Goal: Information Seeking & Learning: Learn about a topic

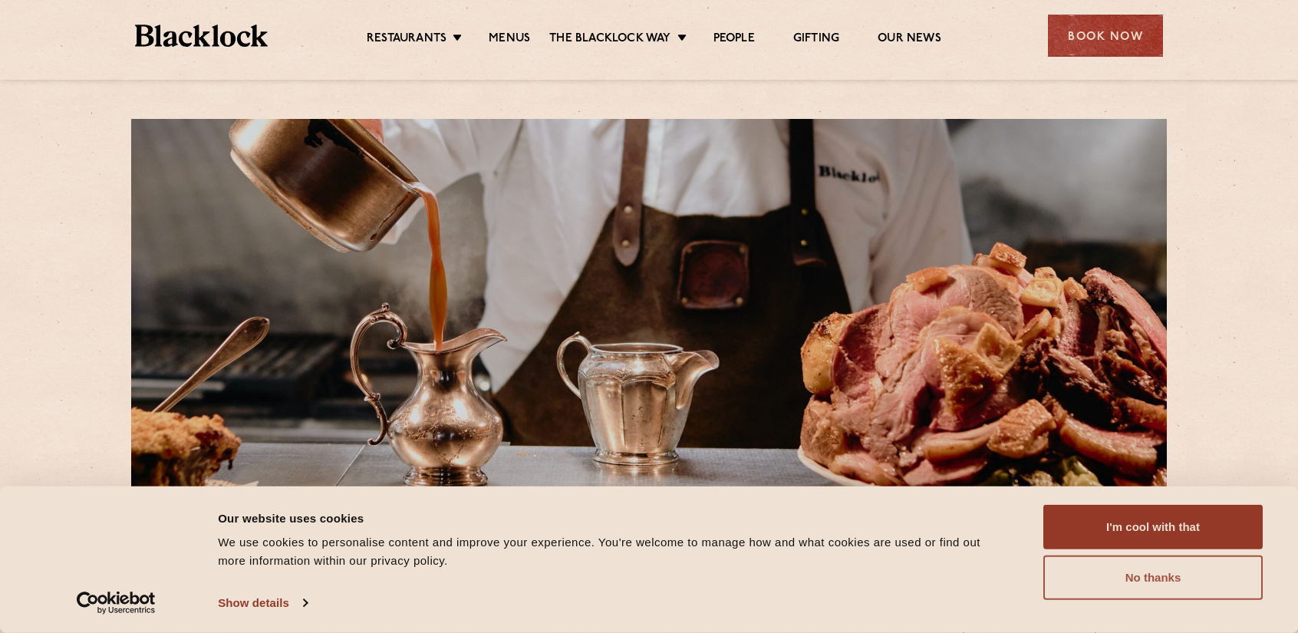
click at [1143, 592] on button "No thanks" at bounding box center [1152, 577] width 219 height 44
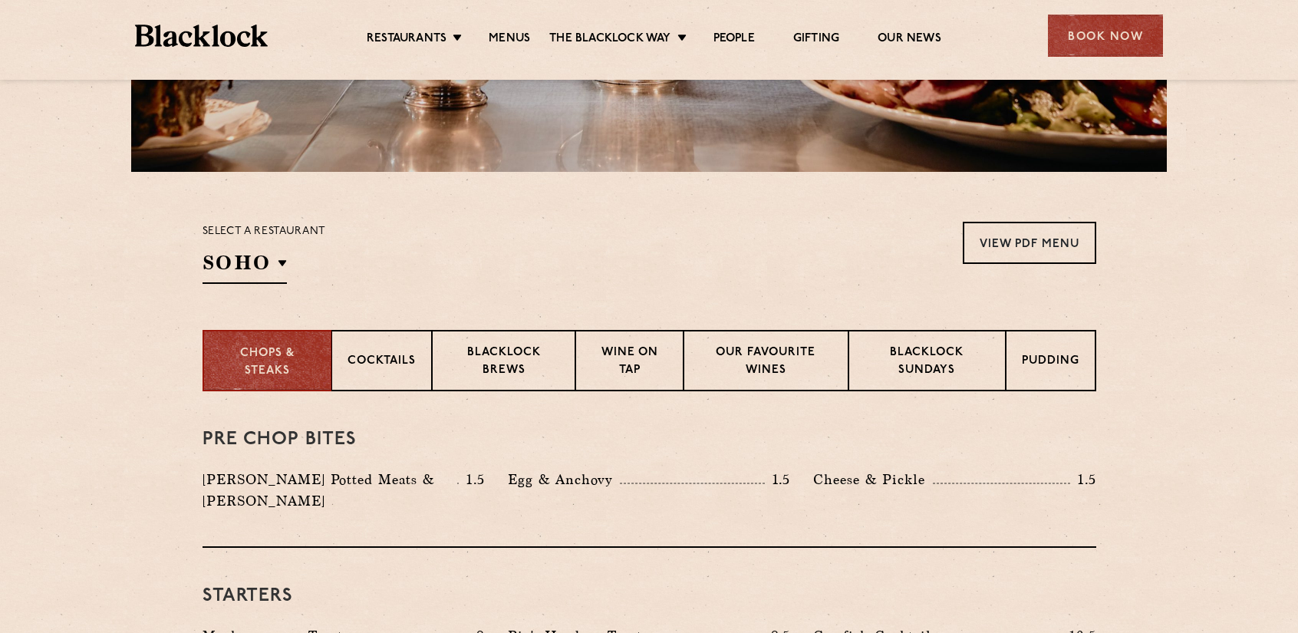
scroll to position [383, 0]
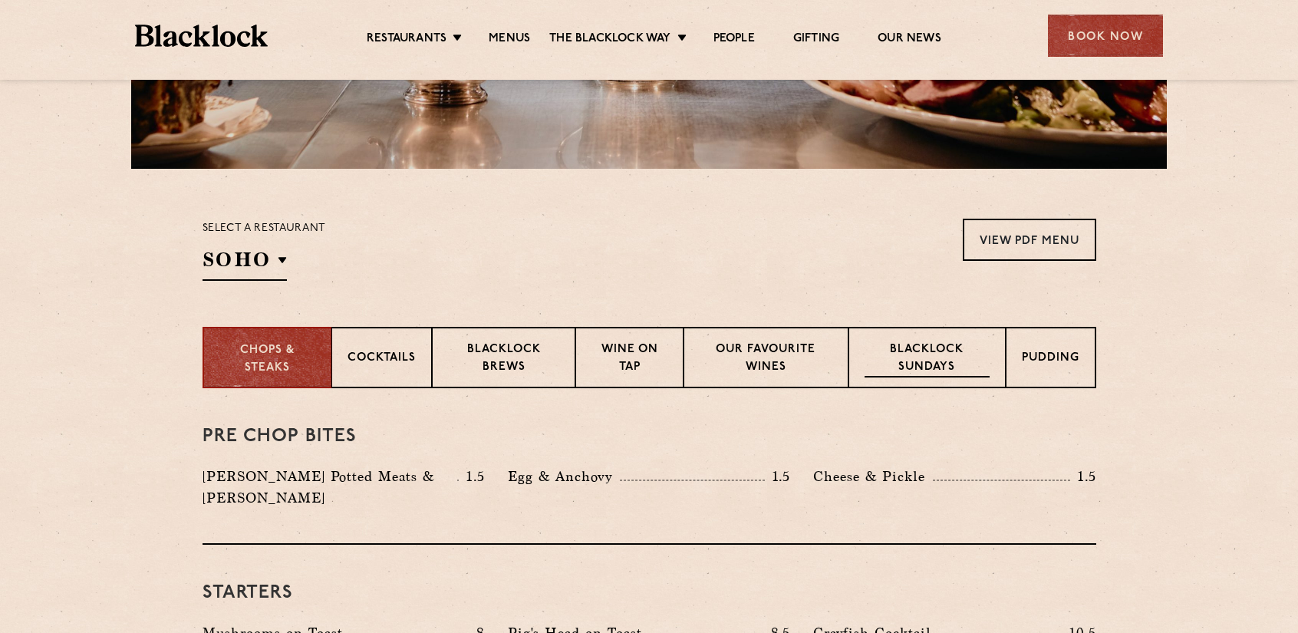
click at [954, 354] on p "Blacklock Sundays" at bounding box center [926, 359] width 124 height 36
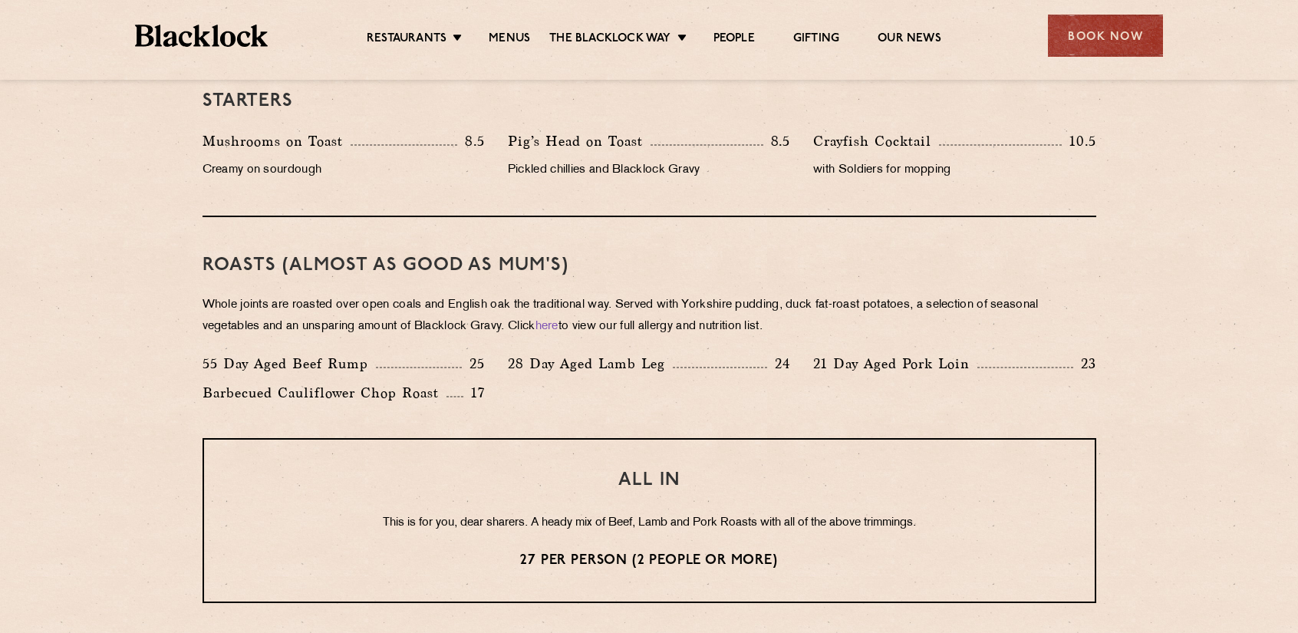
scroll to position [963, 0]
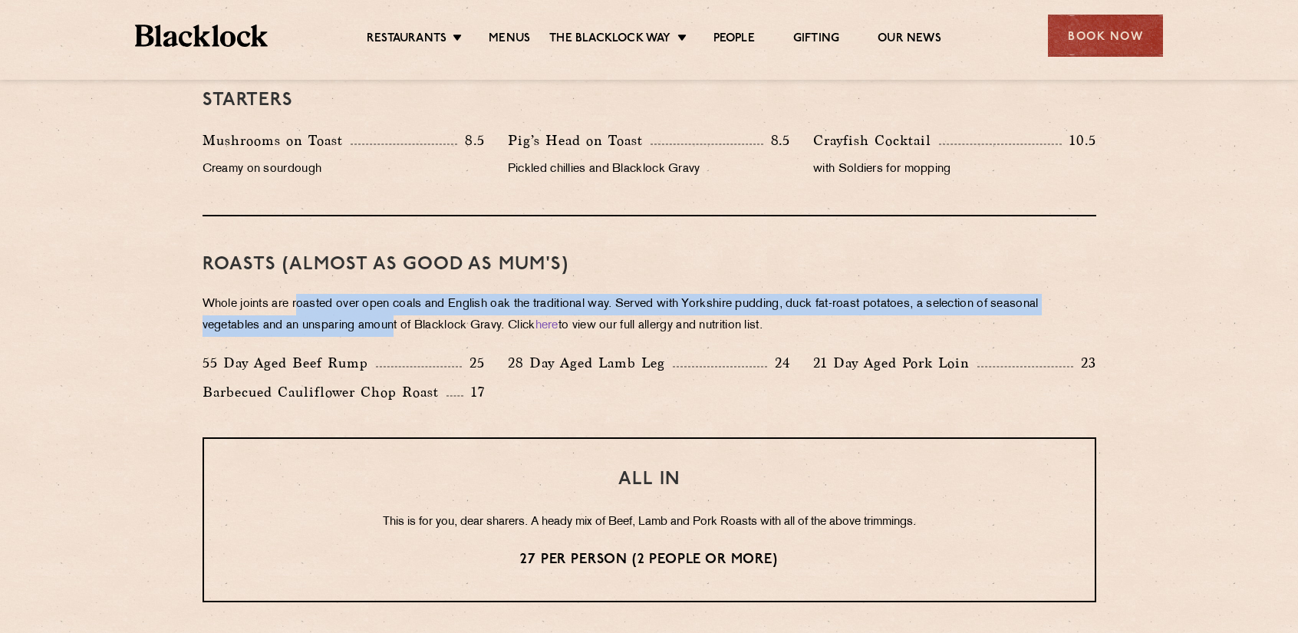
drag, startPoint x: 297, startPoint y: 301, endPoint x: 397, endPoint y: 329, distance: 103.5
click at [397, 329] on p "Whole joints are roasted over open coals and English oak the traditional way. S…" at bounding box center [649, 315] width 894 height 43
click at [583, 274] on div "Roasts (Almost as good as Mum's) Whole joints are roasted over open coals and E…" at bounding box center [649, 326] width 894 height 221
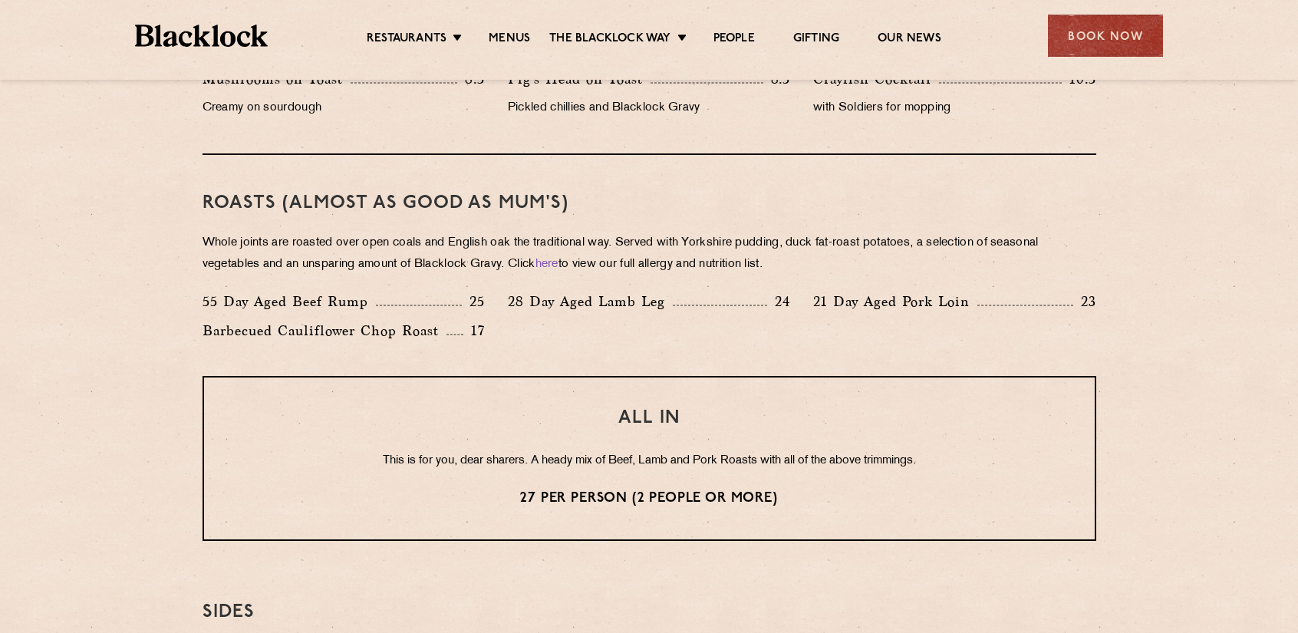
scroll to position [1023, 0]
